Goal: Book appointment/travel/reservation

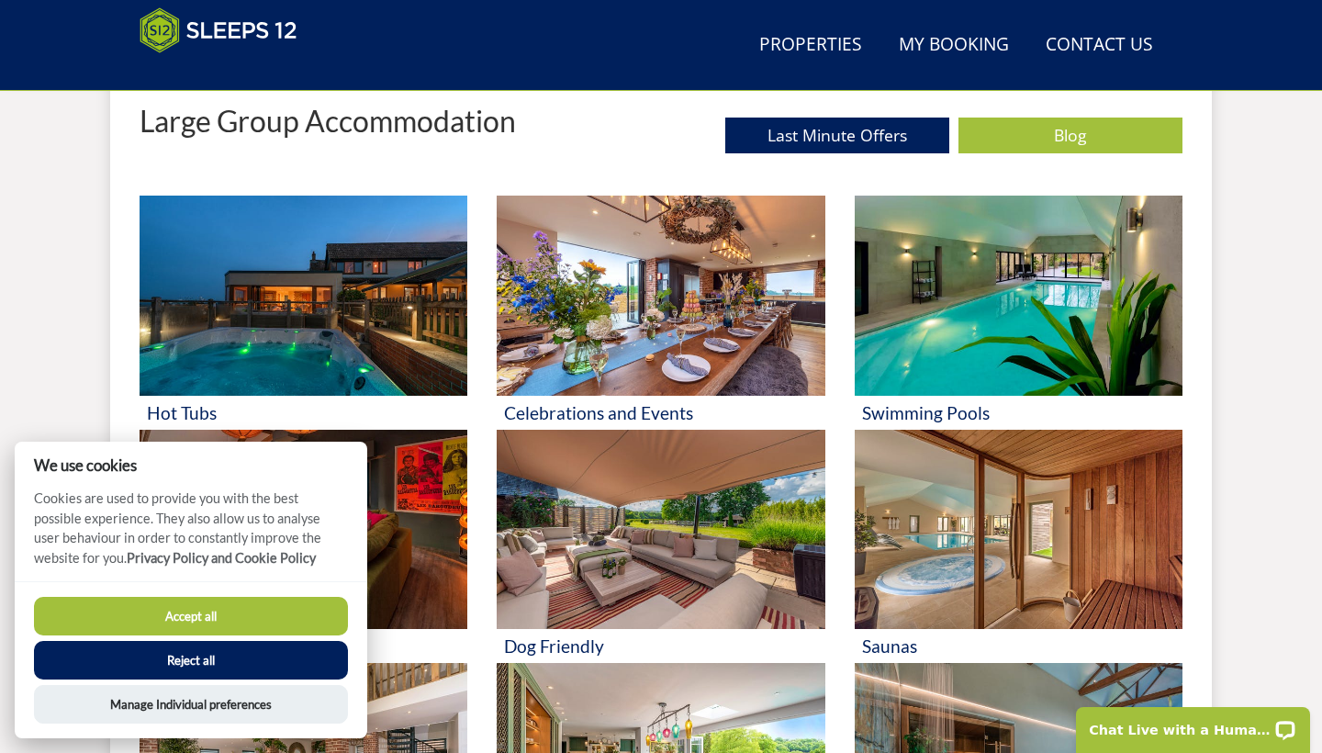
scroll to position [733, 0]
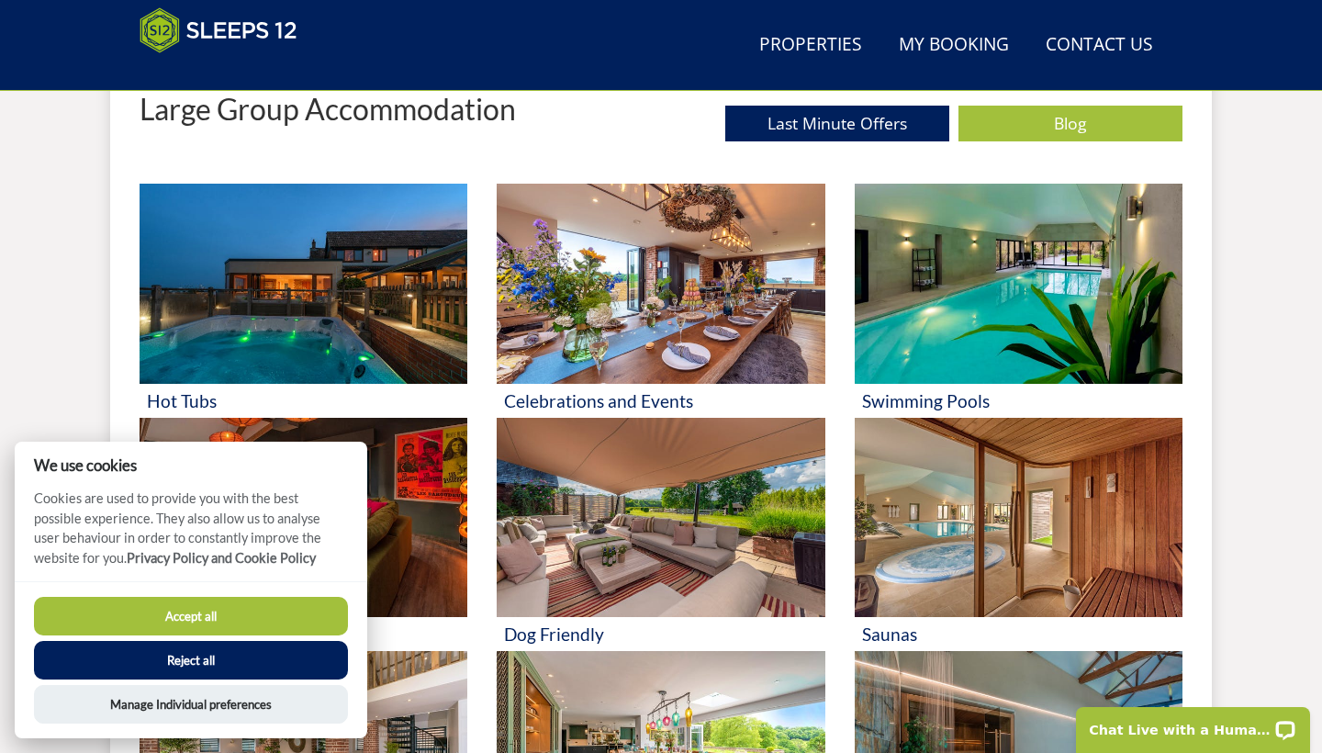
click at [252, 631] on button "Accept all" at bounding box center [191, 616] width 314 height 39
checkbox input "true"
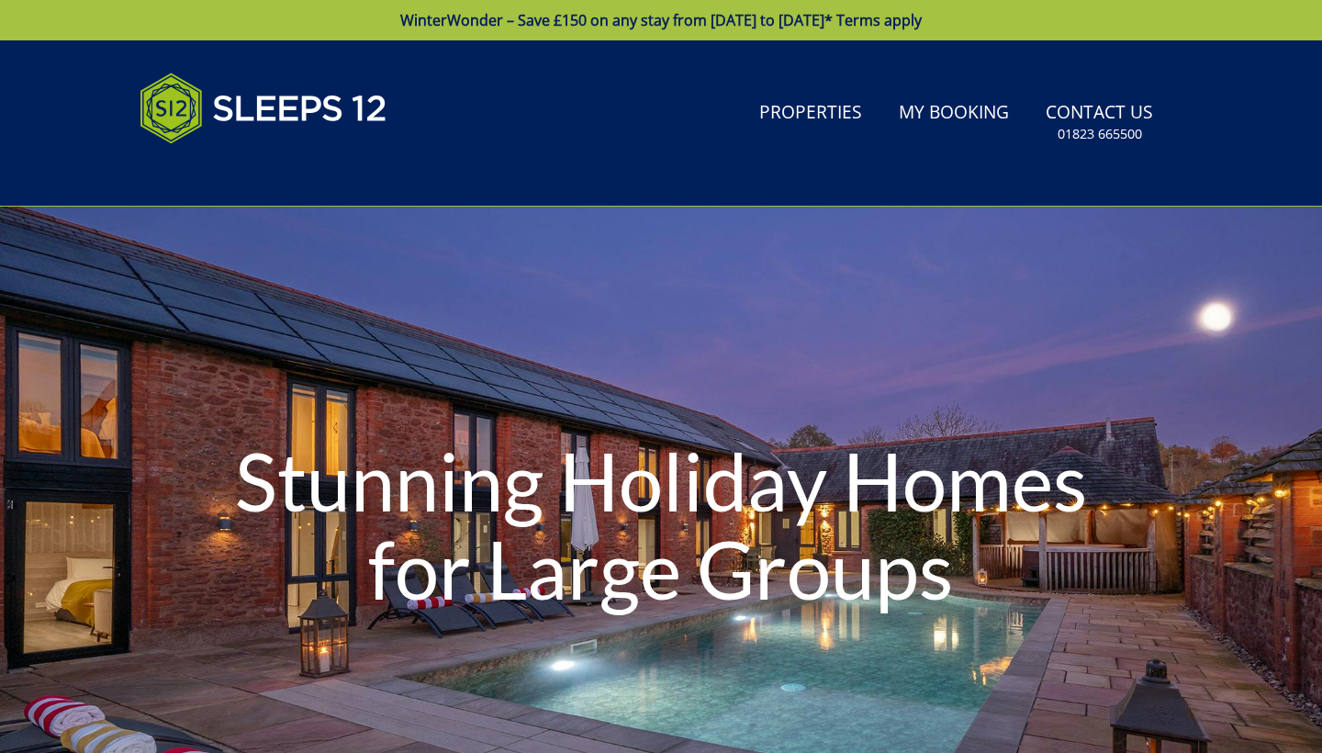
scroll to position [733, 0]
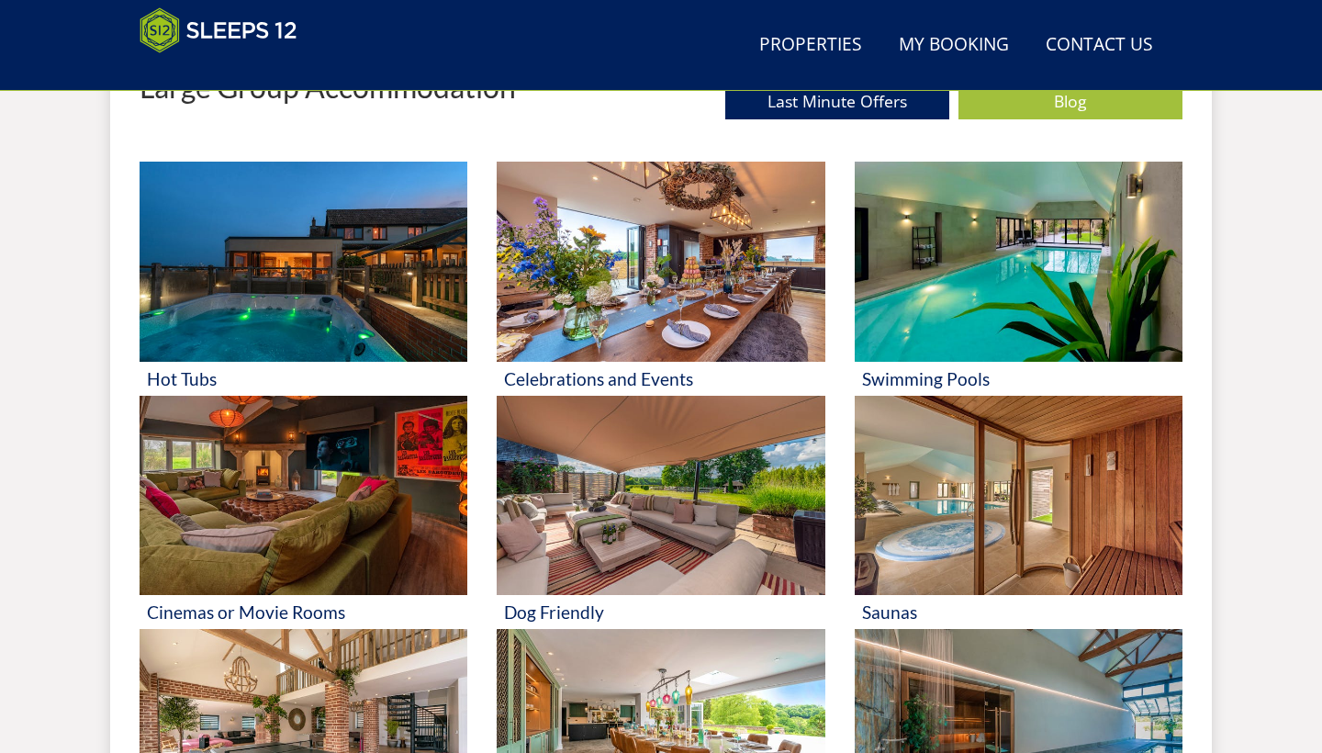
click at [533, 602] on div "Search Menu Properties My Booking Contact Us [PHONE_NUMBER] Search Check Availa…" at bounding box center [661, 723] width 1322 height 2830
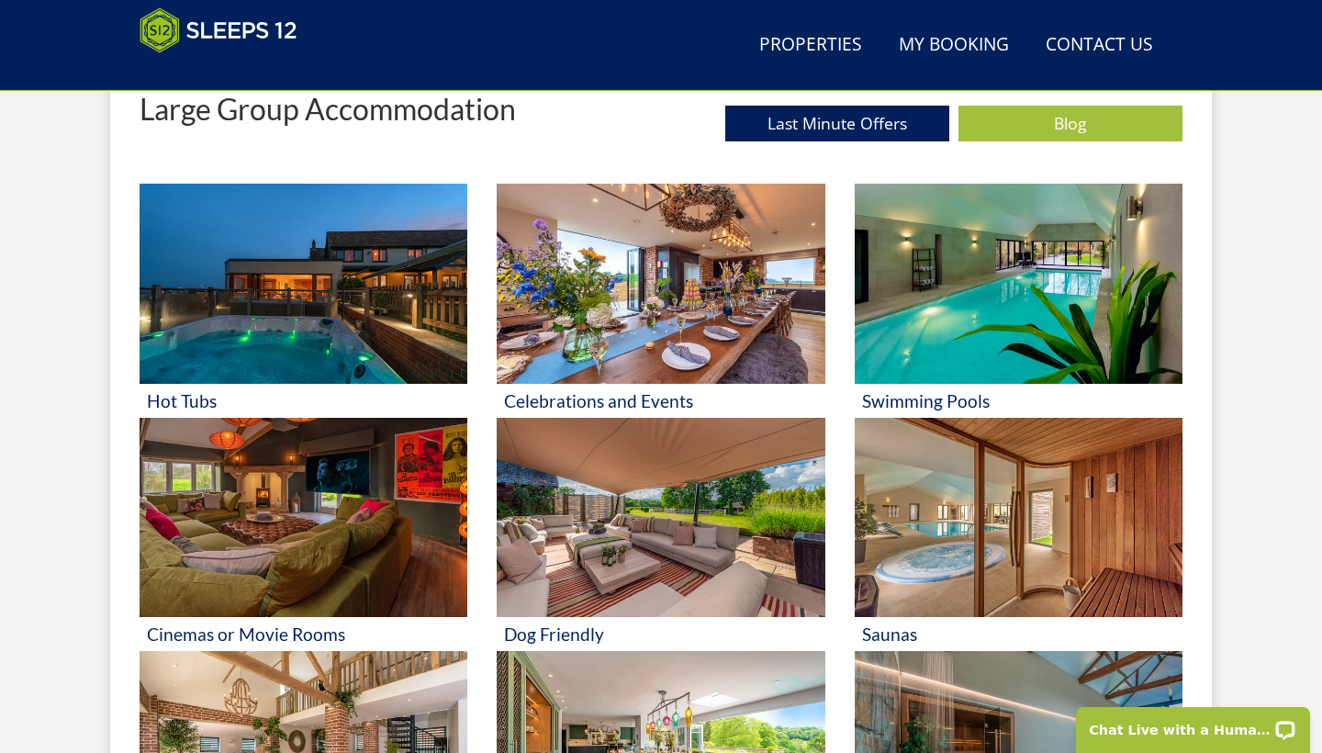
scroll to position [0, 0]
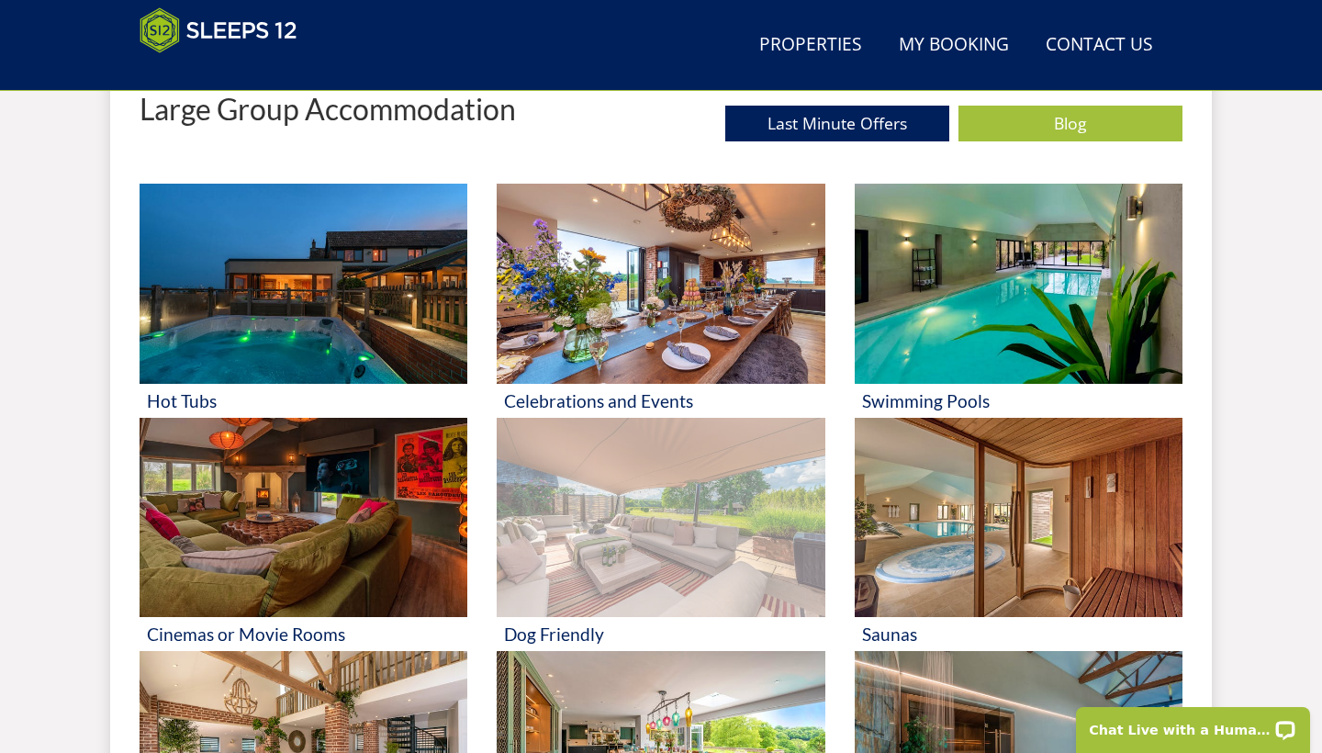
click at [511, 643] on h3 "Dog Friendly" at bounding box center [660, 633] width 313 height 19
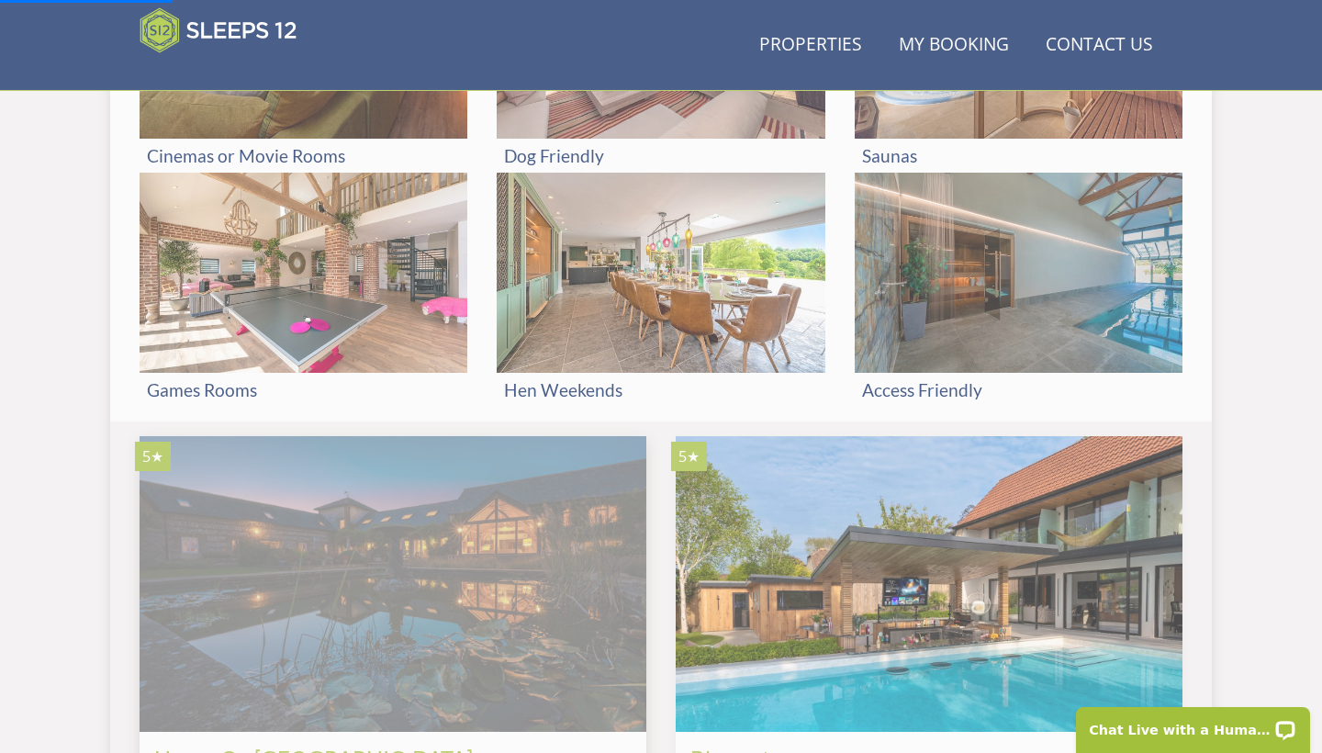
scroll to position [1212, 0]
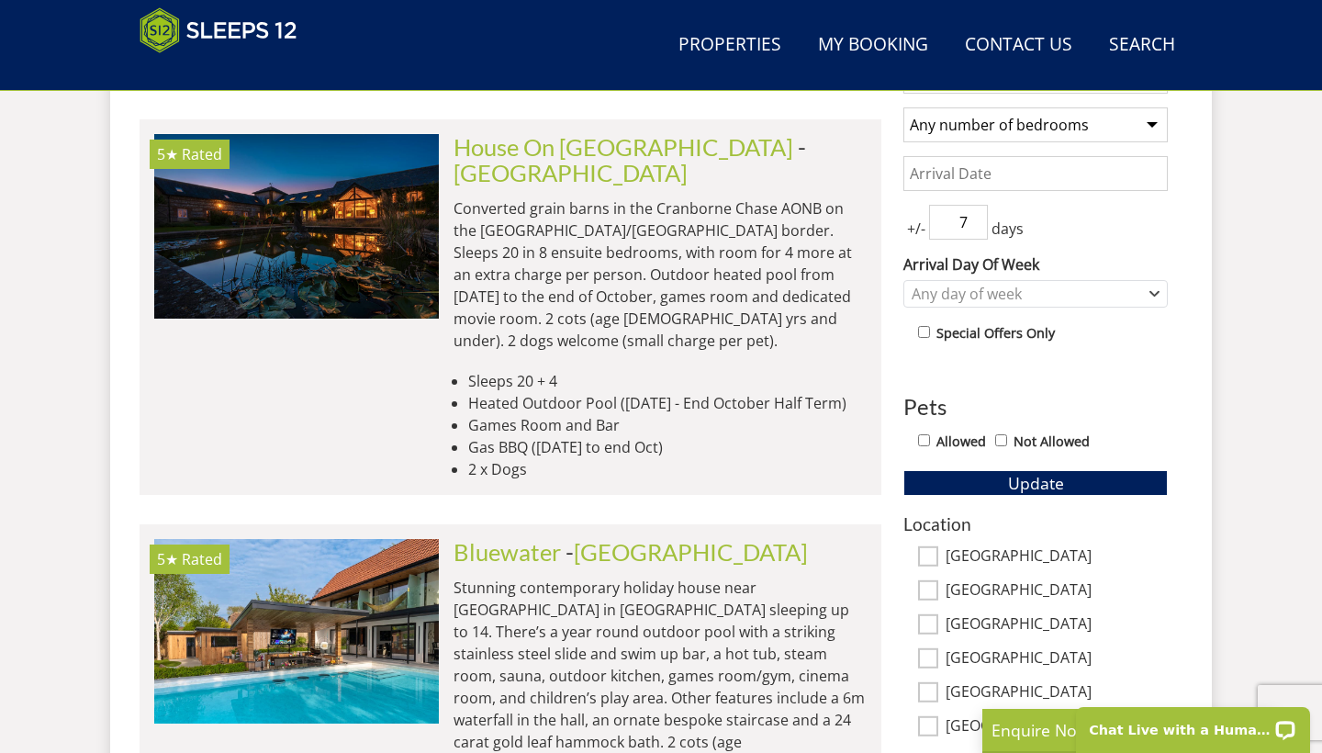
scroll to position [810, 0]
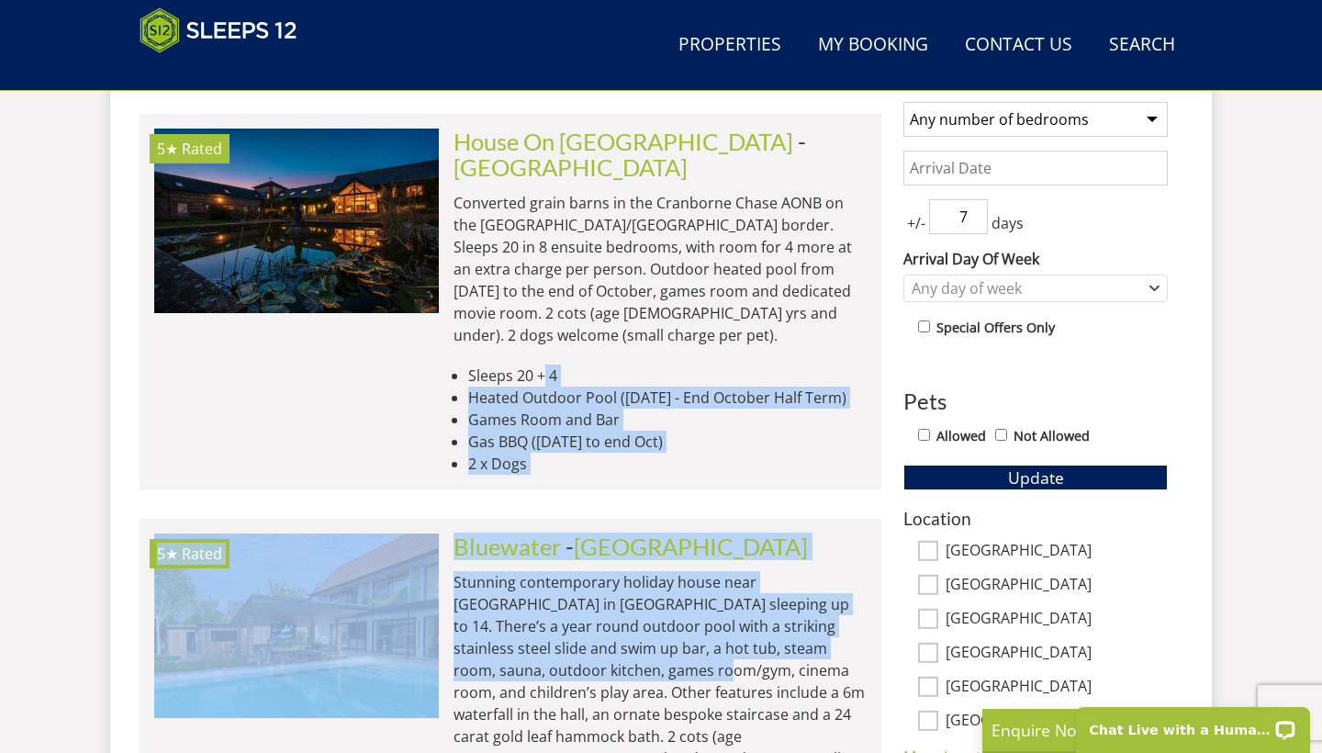
drag, startPoint x: 542, startPoint y: 327, endPoint x: 640, endPoint y: 615, distance: 304.6
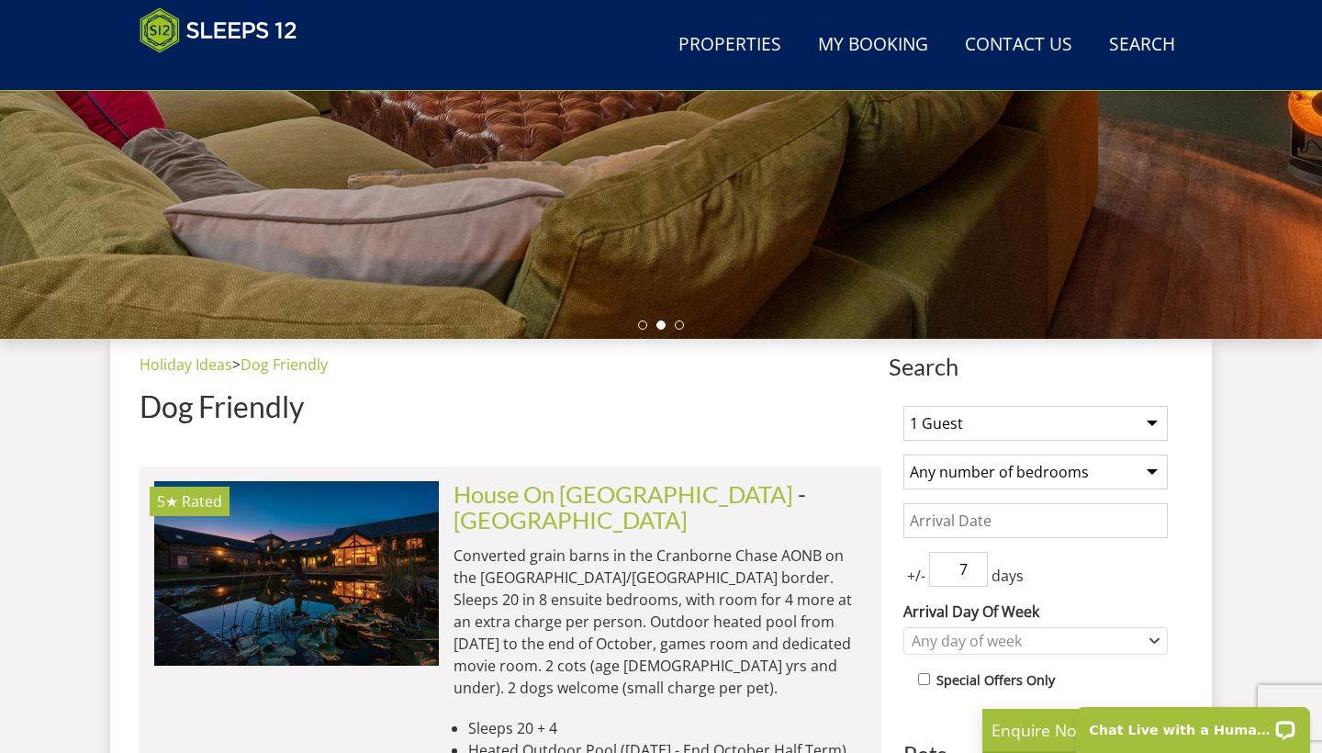
scroll to position [186, 0]
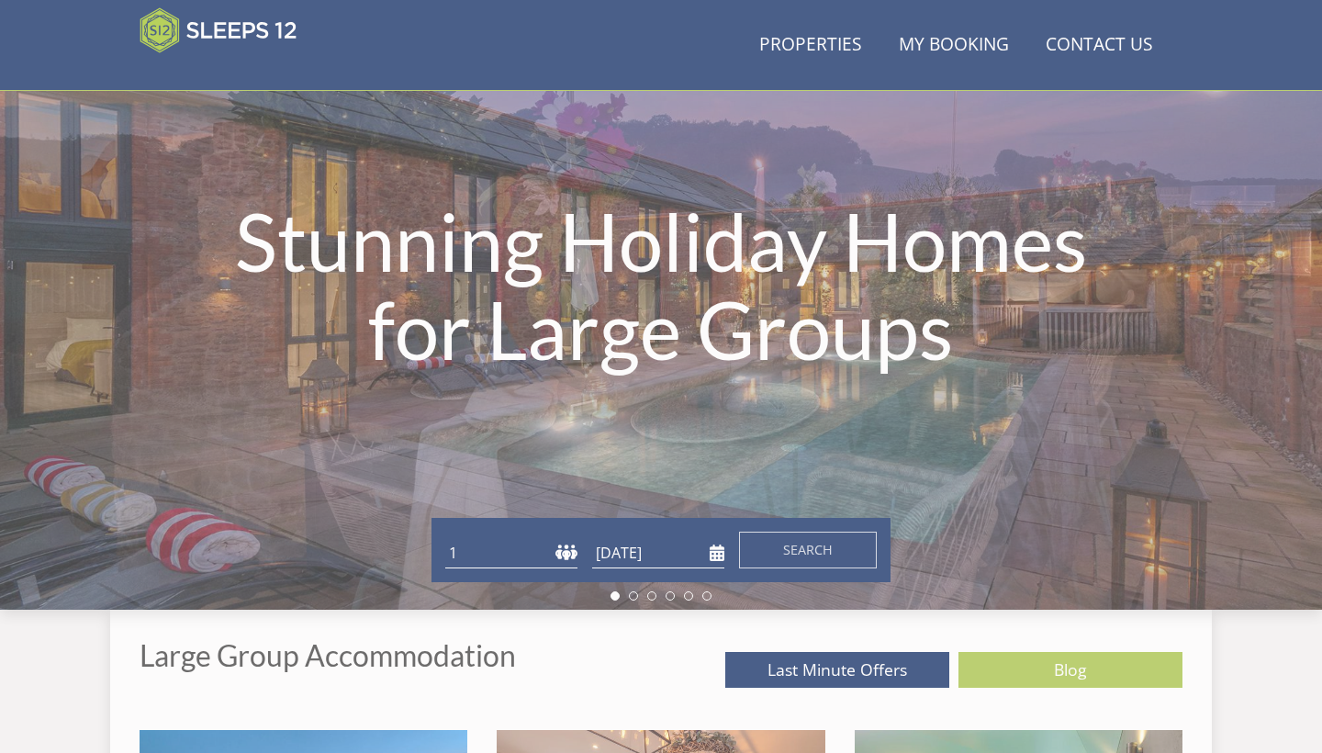
scroll to position [1212, 0]
